Goal: Task Accomplishment & Management: Manage account settings

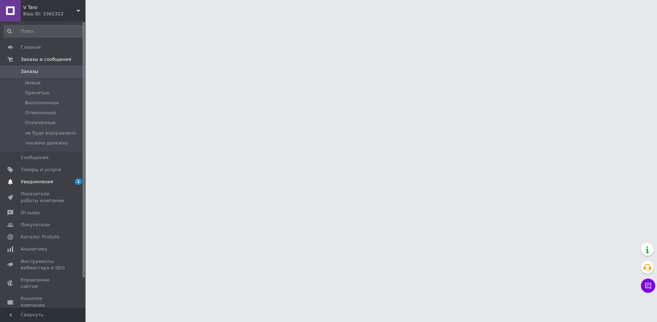
click at [47, 182] on span "Уведомления" at bounding box center [37, 182] width 32 height 6
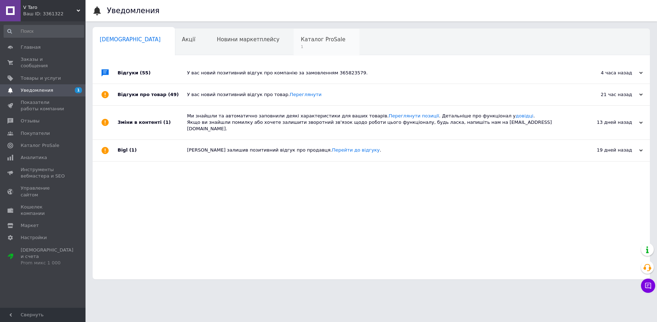
click at [293, 44] on div "Каталог ProSale 1" at bounding box center [326, 42] width 66 height 27
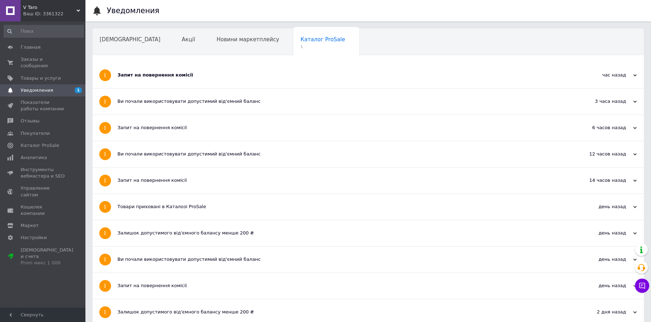
click at [155, 74] on div "Запит на повернення комісії" at bounding box center [342, 75] width 448 height 6
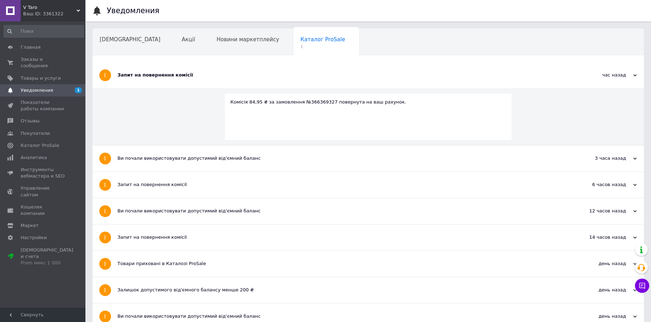
click at [319, 101] on div "Комісія 84,95 ₴ за замовлення №366369327 повернута на ваш рахунок." at bounding box center [368, 102] width 276 height 6
copy div "366369327"
click at [36, 46] on span "Главная" at bounding box center [31, 47] width 20 height 6
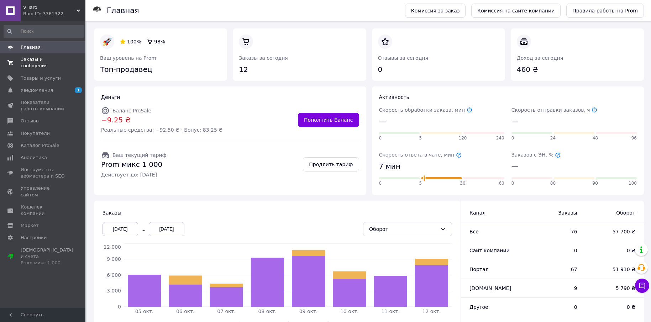
click at [50, 58] on span "Заказы и сообщения" at bounding box center [43, 62] width 45 height 13
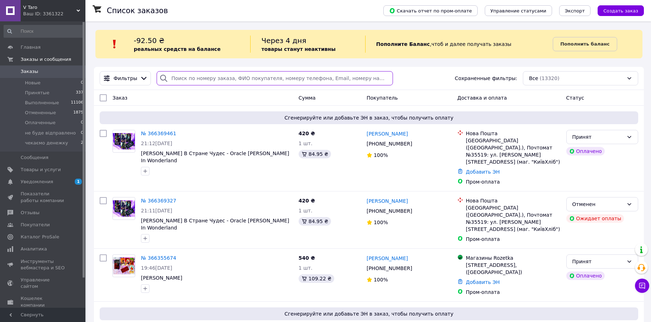
paste input "366369327"
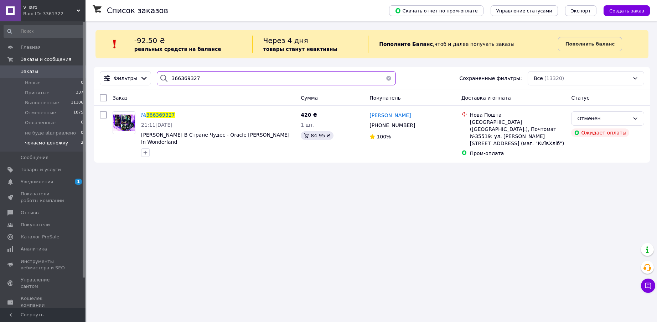
type input "366369327"
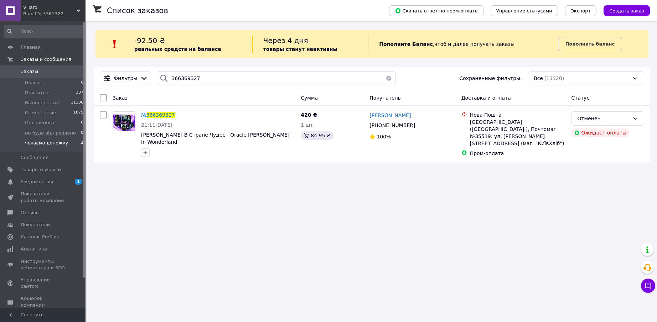
click at [55, 142] on span "чекаємо денежку" at bounding box center [46, 143] width 43 height 6
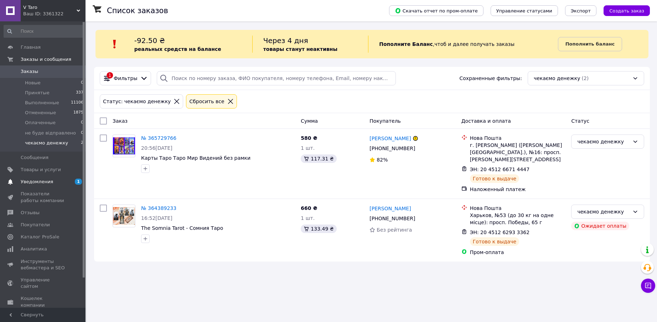
click at [59, 180] on span "Уведомления" at bounding box center [43, 182] width 45 height 6
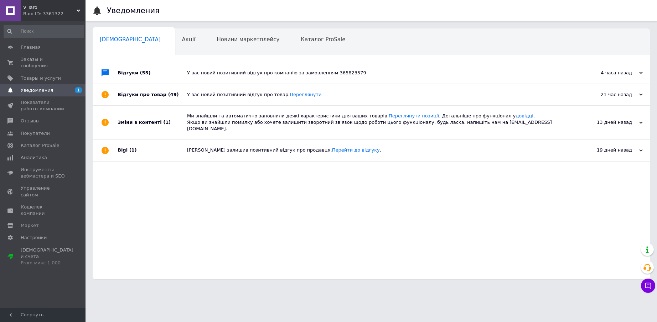
click at [131, 74] on div "Відгуки (55)" at bounding box center [152, 72] width 69 height 21
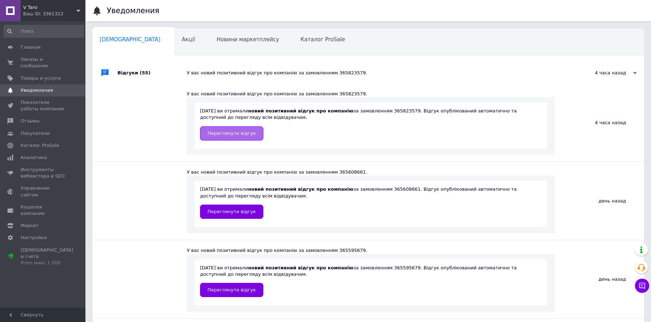
click at [224, 135] on span "Переглянути відгук" at bounding box center [232, 133] width 48 height 5
click at [36, 55] on link "Заказы и сообщения 0 0" at bounding box center [44, 62] width 88 height 19
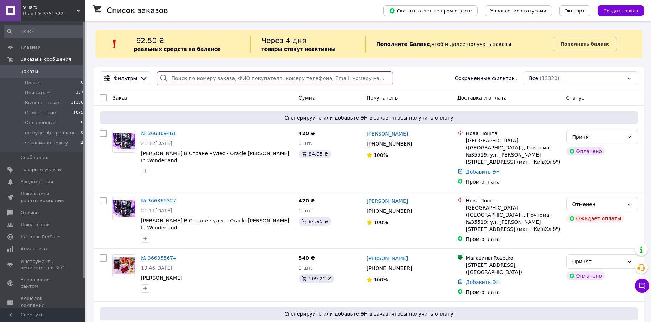
paste input "366055157"
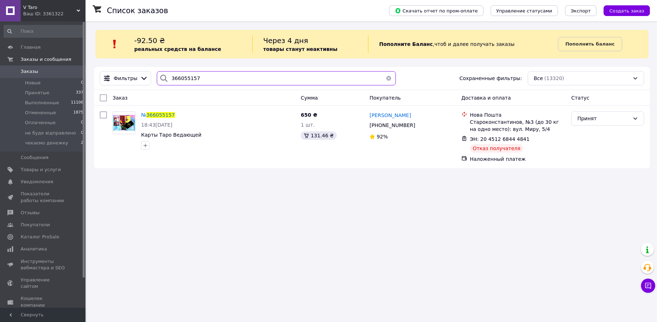
type input "366055157"
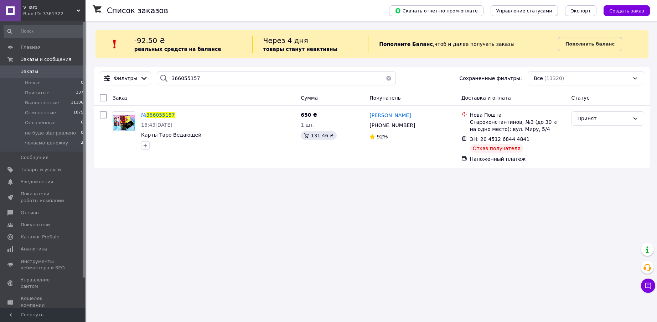
click at [32, 72] on span "Заказы" at bounding box center [29, 71] width 17 height 6
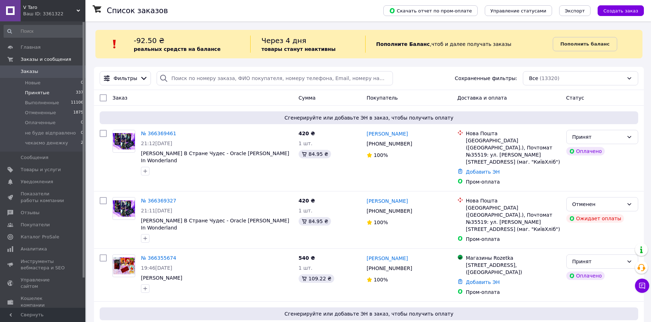
click at [37, 92] on span "Принятые" at bounding box center [37, 93] width 25 height 6
